Goal: Information Seeking & Learning: Learn about a topic

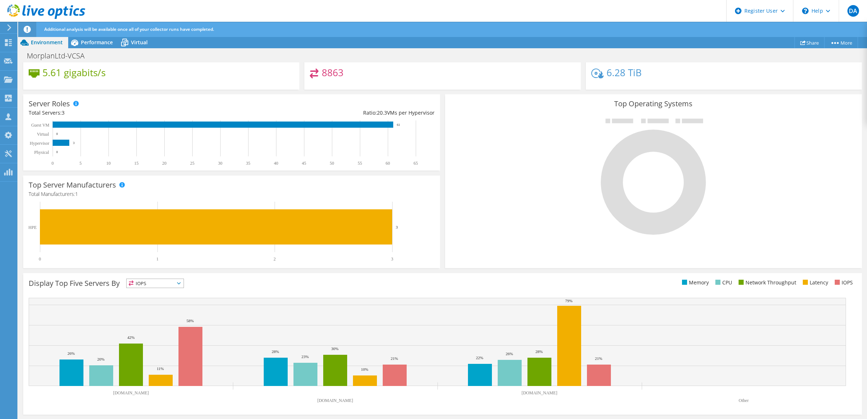
click at [159, 285] on span "IOPS" at bounding box center [155, 283] width 57 height 9
click at [151, 315] on li "CPU" at bounding box center [155, 313] width 57 height 10
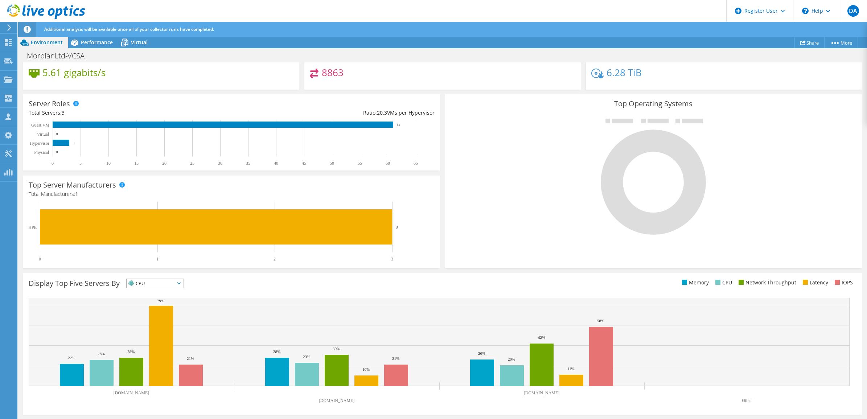
click at [175, 283] on span "CPU" at bounding box center [151, 283] width 48 height 9
click at [159, 324] on li "Network Throughput" at bounding box center [155, 323] width 57 height 10
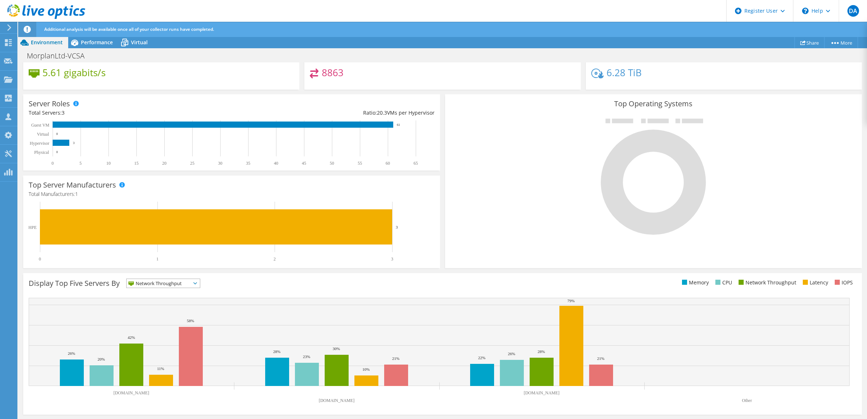
click at [162, 285] on span "Network Throughput" at bounding box center [159, 283] width 64 height 9
click at [149, 300] on li "Memory" at bounding box center [163, 303] width 73 height 10
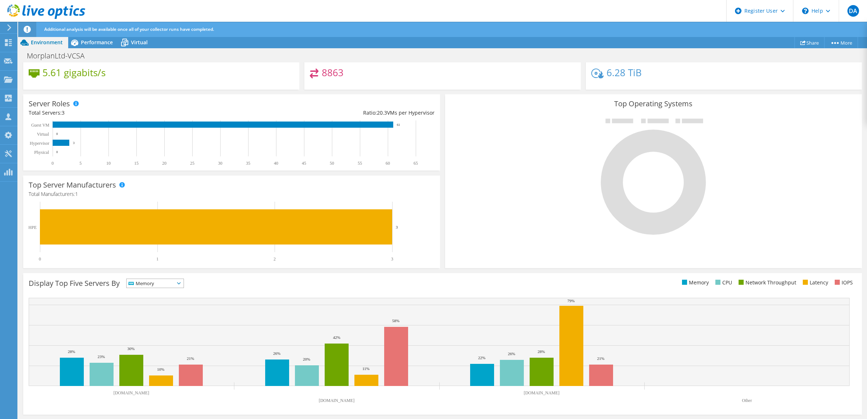
click at [166, 284] on span "Memory" at bounding box center [151, 283] width 48 height 9
click at [154, 323] on li "Network Throughput" at bounding box center [155, 323] width 57 height 10
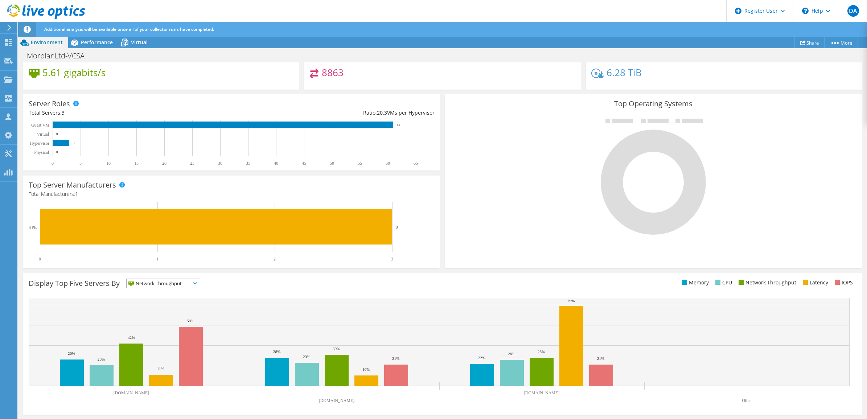
click at [190, 284] on span "Network Throughput" at bounding box center [159, 283] width 64 height 9
click at [151, 296] on li "IOPS" at bounding box center [163, 293] width 73 height 10
click at [158, 285] on span "IOPS" at bounding box center [151, 283] width 48 height 9
click at [149, 312] on li "CPU" at bounding box center [155, 313] width 57 height 10
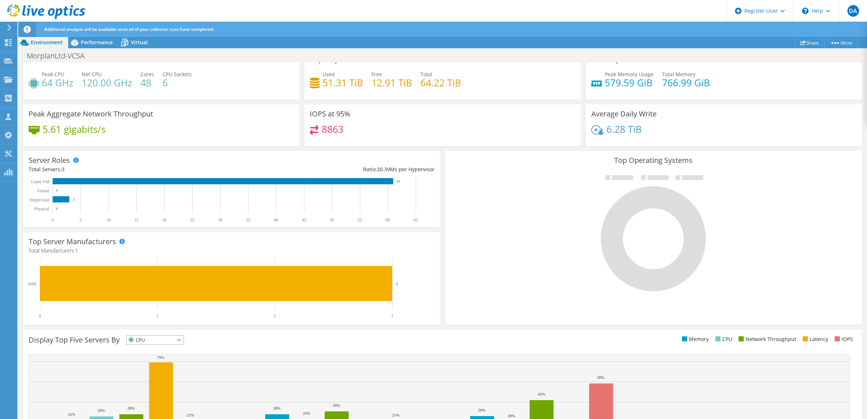
scroll to position [108, 0]
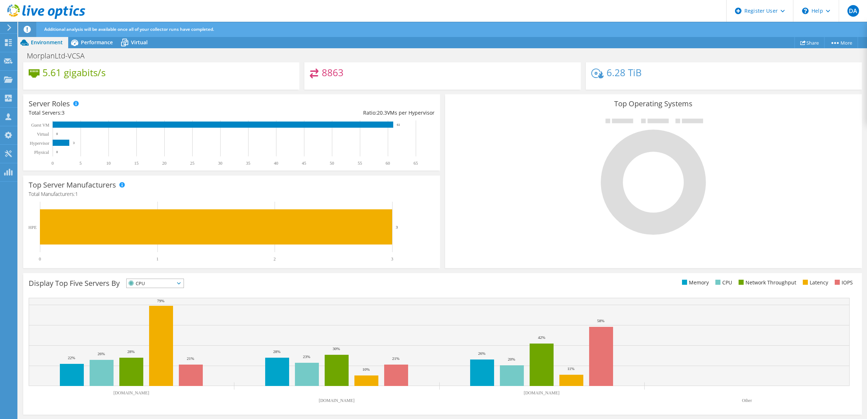
click at [164, 284] on span "CPU" at bounding box center [151, 283] width 48 height 9
click at [160, 302] on li "Memory" at bounding box center [155, 303] width 57 height 10
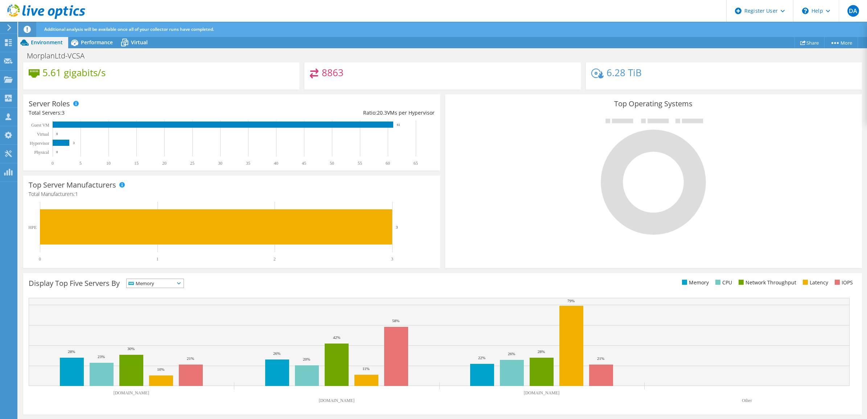
click at [175, 284] on span "Memory" at bounding box center [151, 283] width 48 height 9
click at [175, 321] on li "Network Throughput" at bounding box center [155, 323] width 57 height 10
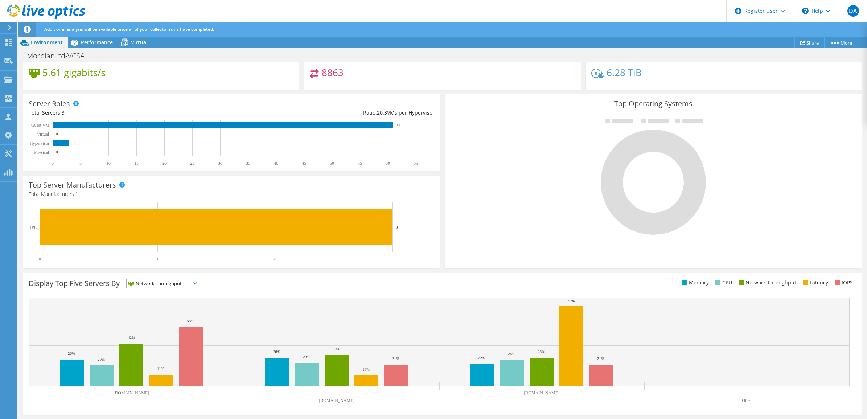
click at [185, 283] on span "Network Throughput" at bounding box center [159, 283] width 64 height 9
click at [150, 332] on li "Latency" at bounding box center [163, 333] width 73 height 10
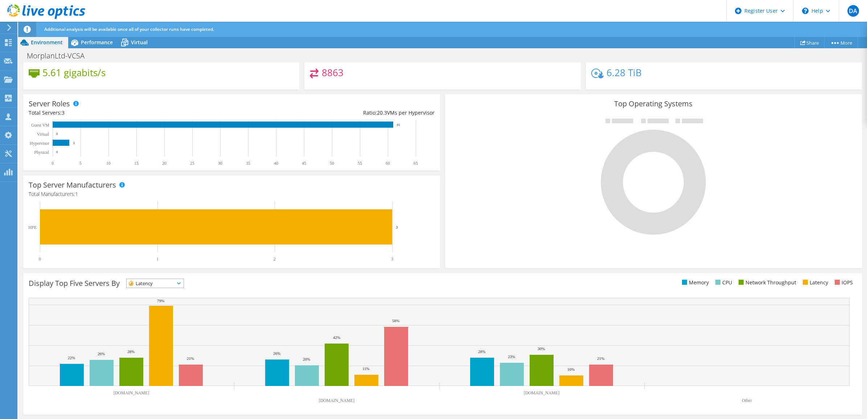
click at [175, 284] on span "Latency" at bounding box center [151, 283] width 48 height 9
click at [166, 301] on li "Memory" at bounding box center [155, 303] width 57 height 10
